Goal: Navigation & Orientation: Understand site structure

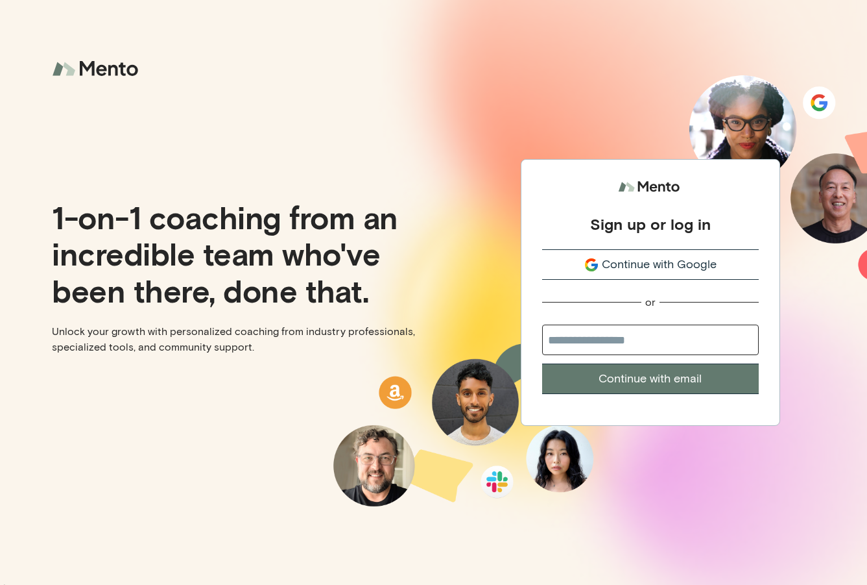
click at [677, 265] on span "Continue with Google" at bounding box center [659, 265] width 115 height 18
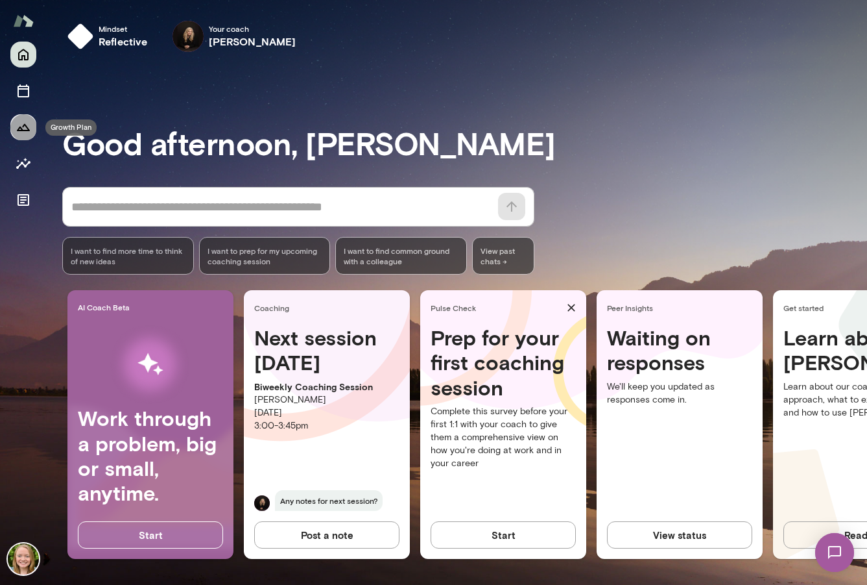
click at [16, 135] on button "Growth Plan" at bounding box center [23, 127] width 26 height 26
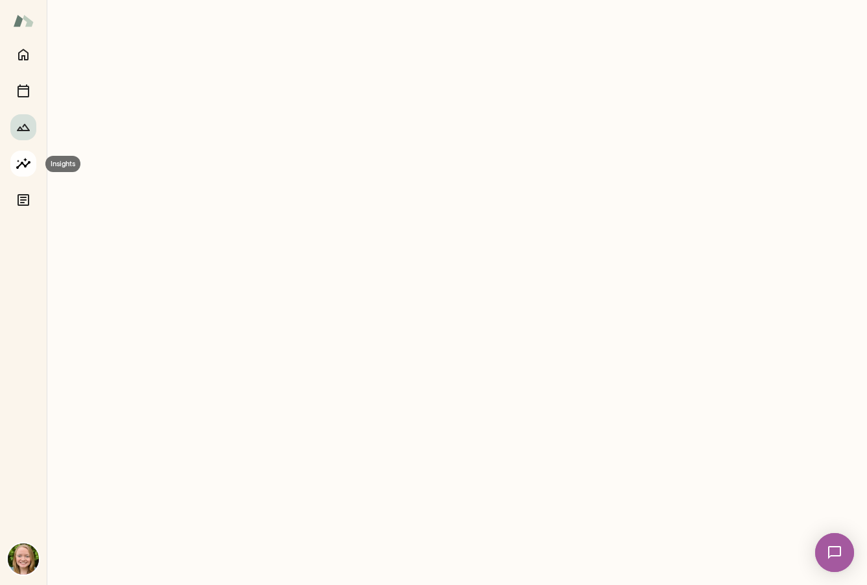
click at [18, 156] on icon "Insights" at bounding box center [24, 164] width 16 height 16
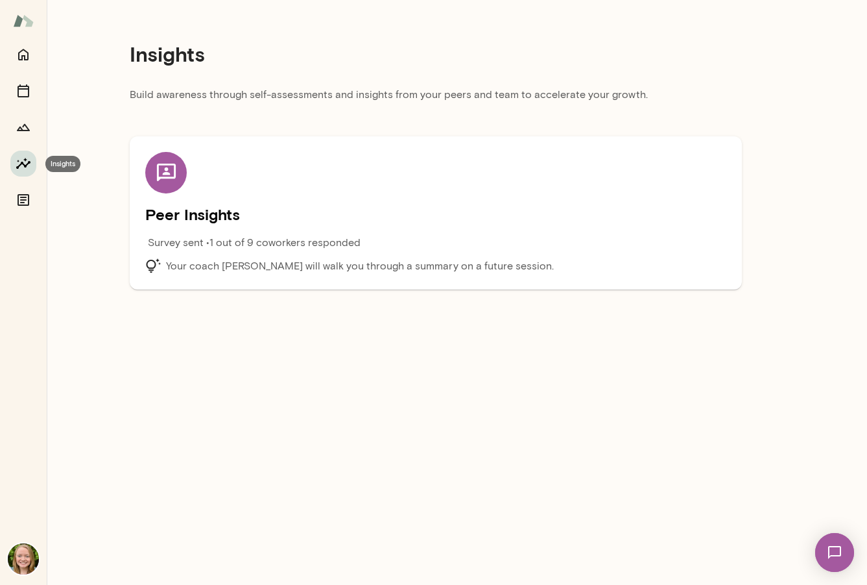
click at [18, 156] on icon "Insights" at bounding box center [24, 164] width 16 height 16
